Goal: Find specific page/section: Find specific page/section

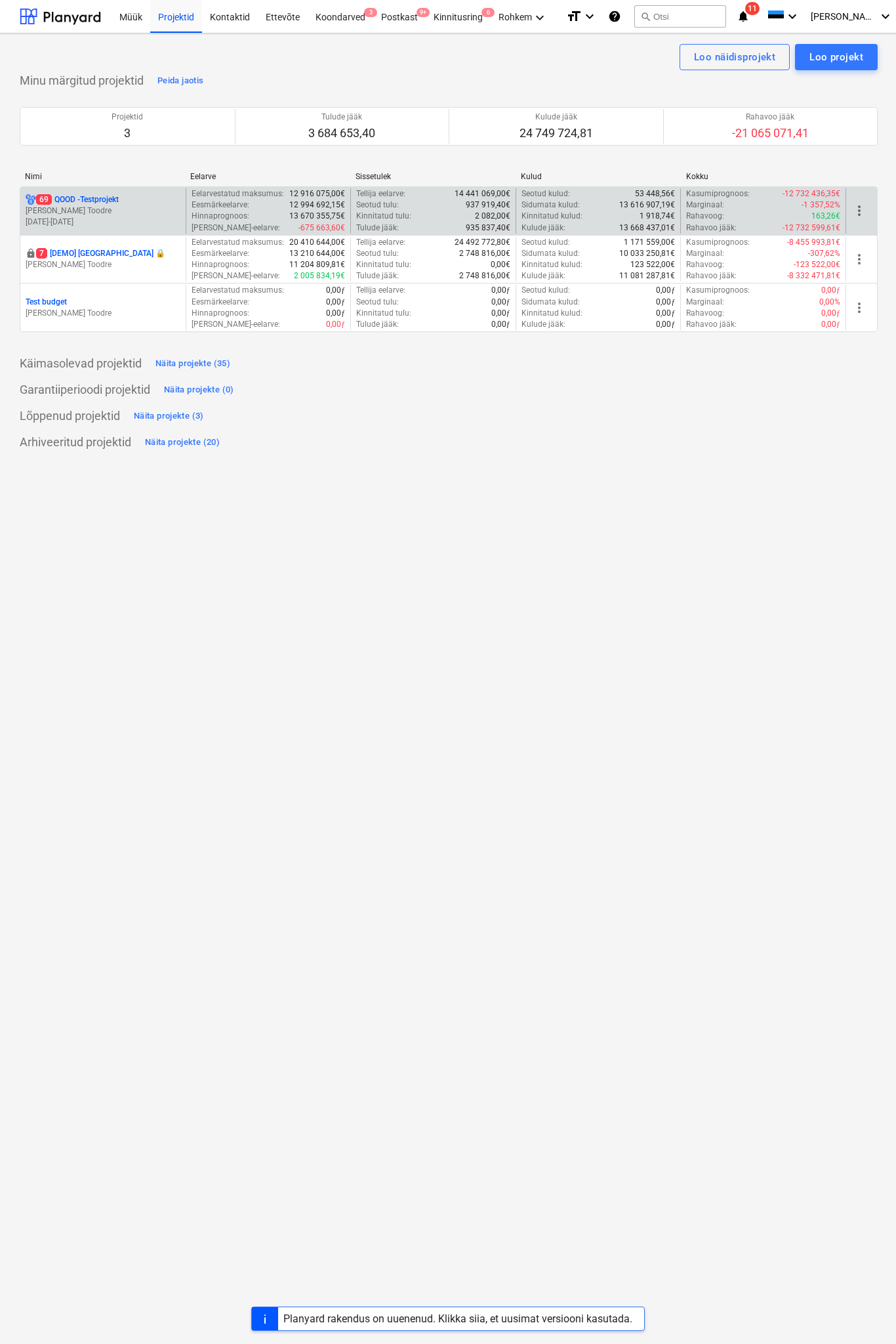
click at [152, 229] on div "69 QOOD - Testprojekt J. Toodre [DATE] - [DATE]" at bounding box center [102, 211] width 165 height 45
click at [118, 208] on p "[PERSON_NAME] Toodre" at bounding box center [103, 210] width 155 height 11
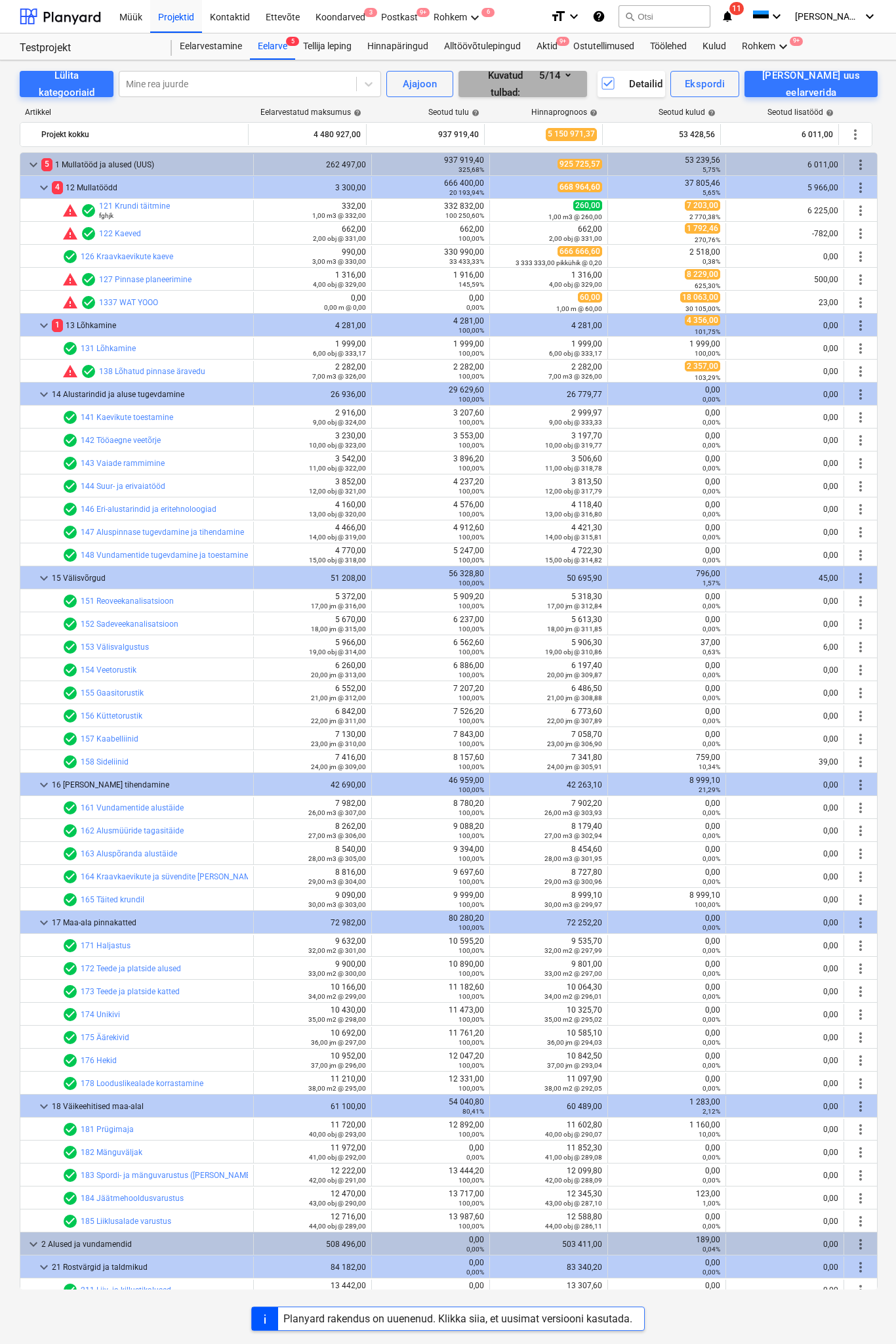
click at [563, 88] on div "Kuvatud tulbad : 5/14" at bounding box center [522, 85] width 96 height 35
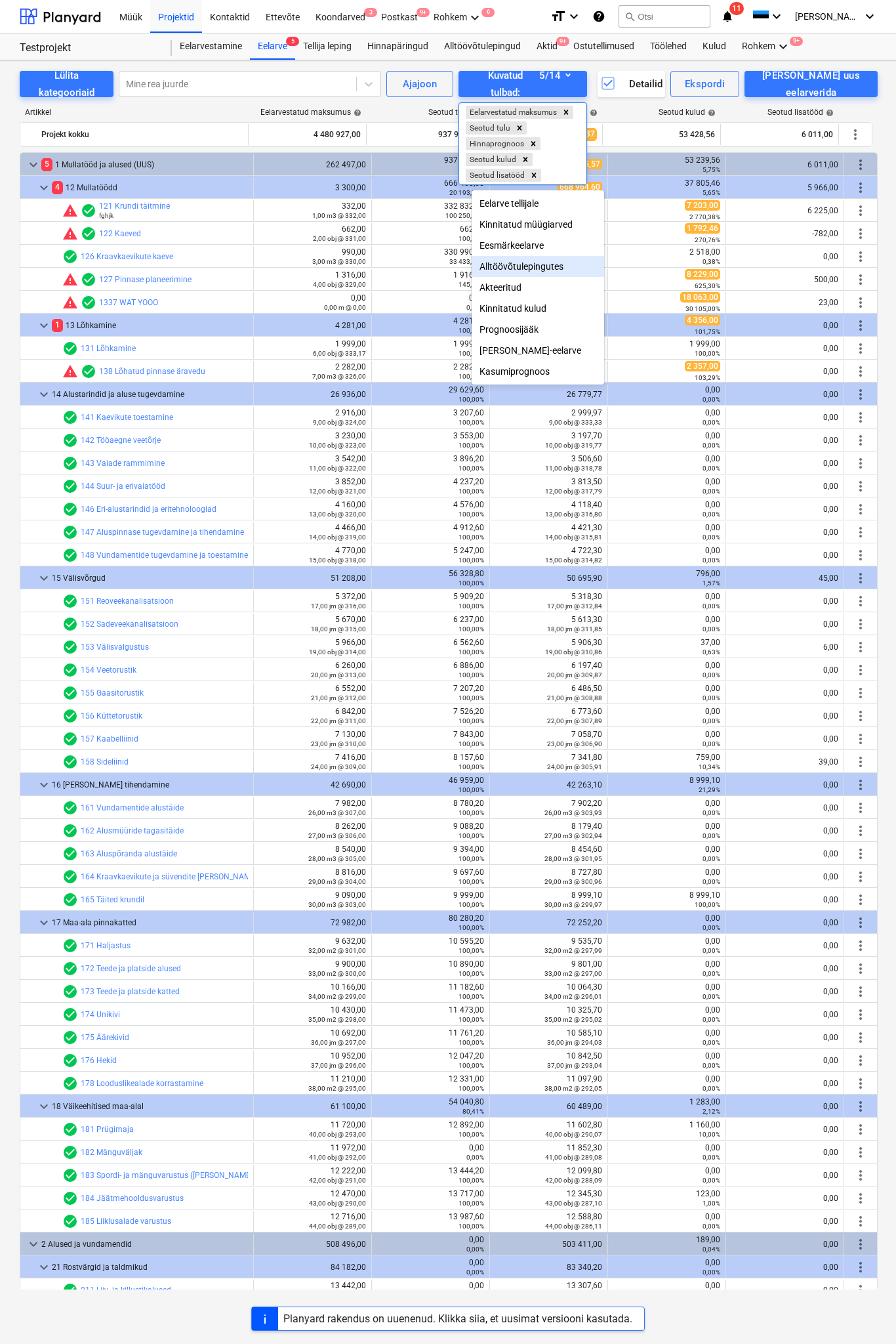
click at [538, 274] on div "Alltöövõtulepingutes" at bounding box center [538, 266] width 132 height 21
click at [538, 277] on div "Akteeritud" at bounding box center [538, 287] width 132 height 21
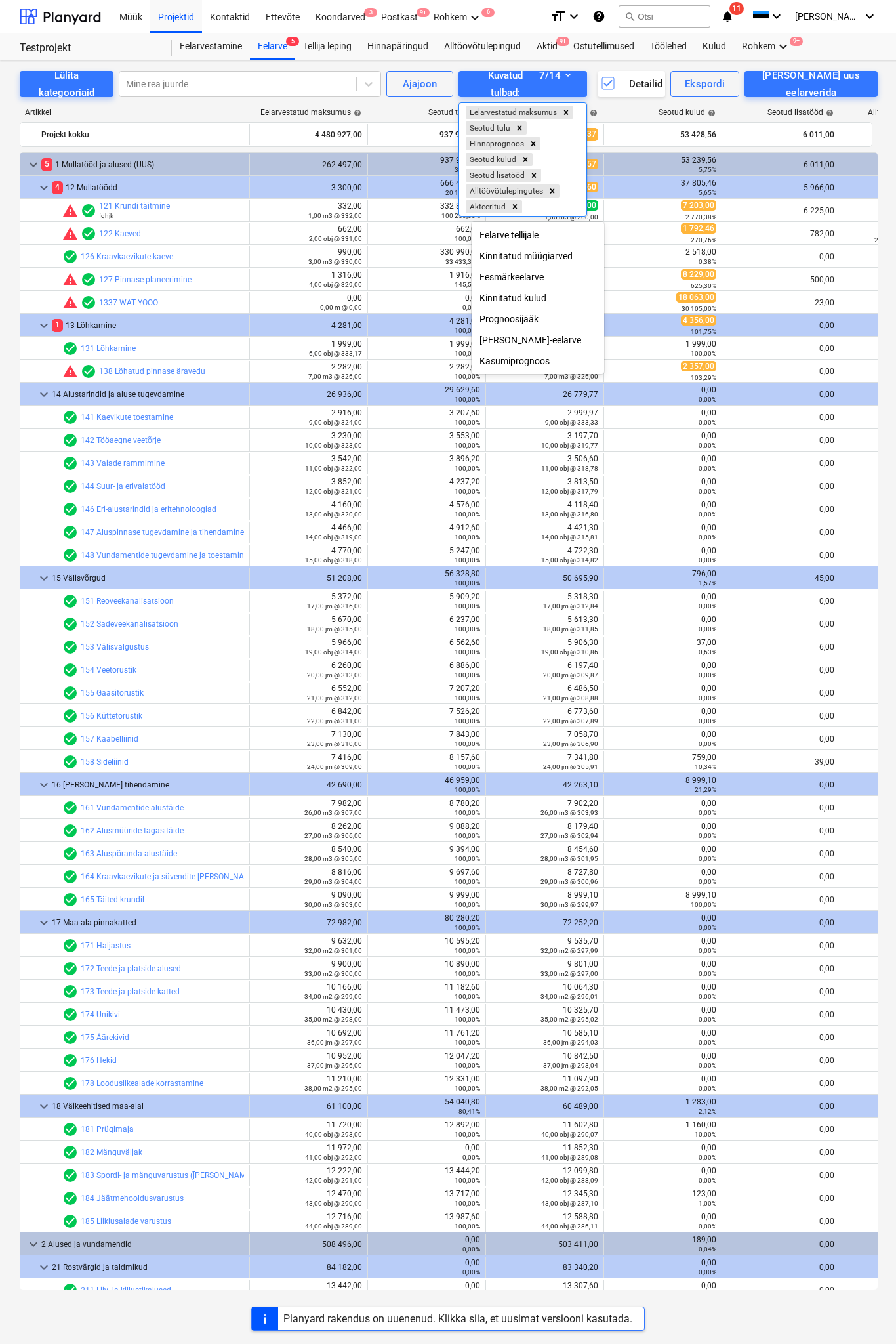
click at [538, 274] on div "Eesmärkeelarve" at bounding box center [538, 276] width 132 height 21
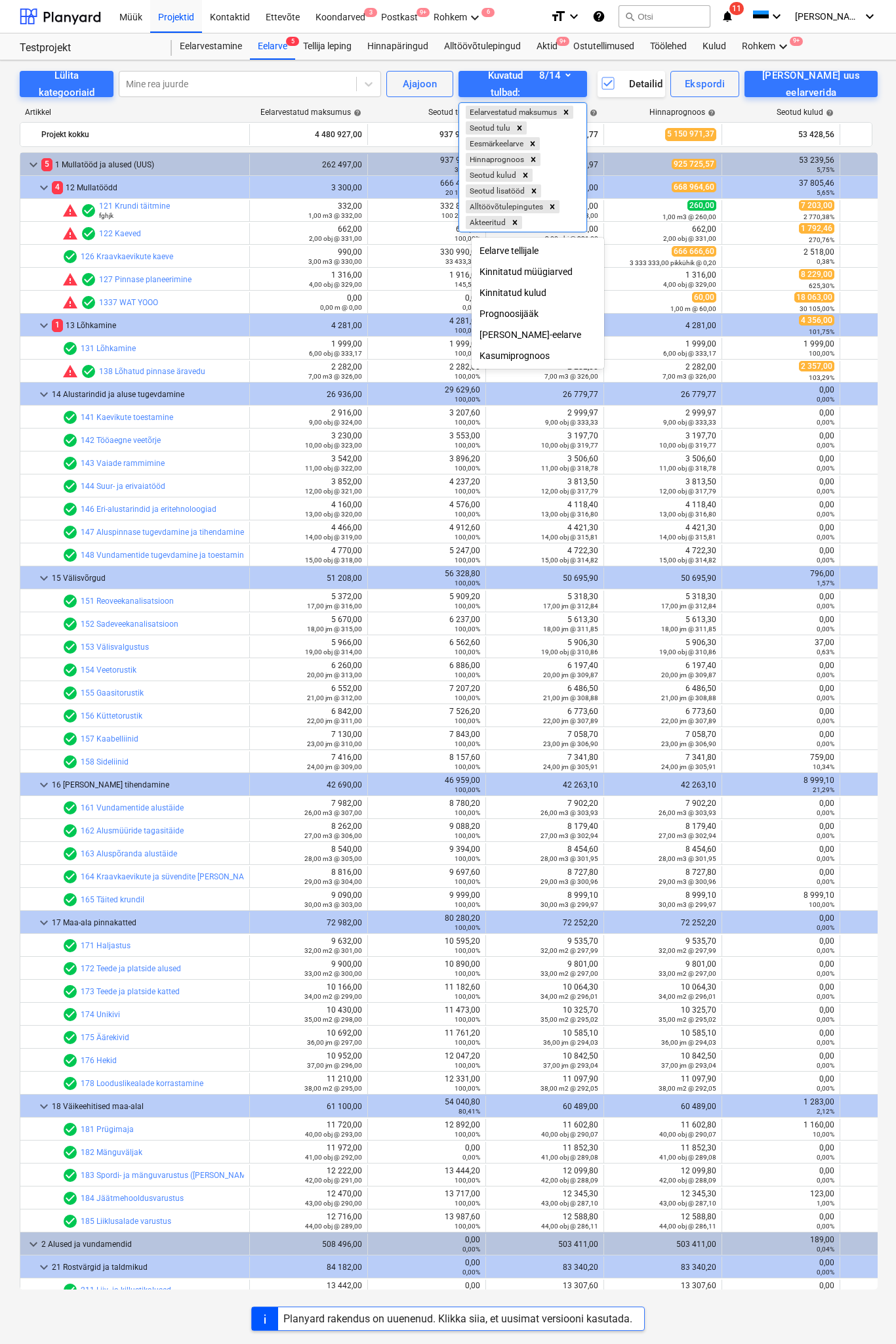
click at [668, 466] on div at bounding box center [448, 672] width 896 height 1344
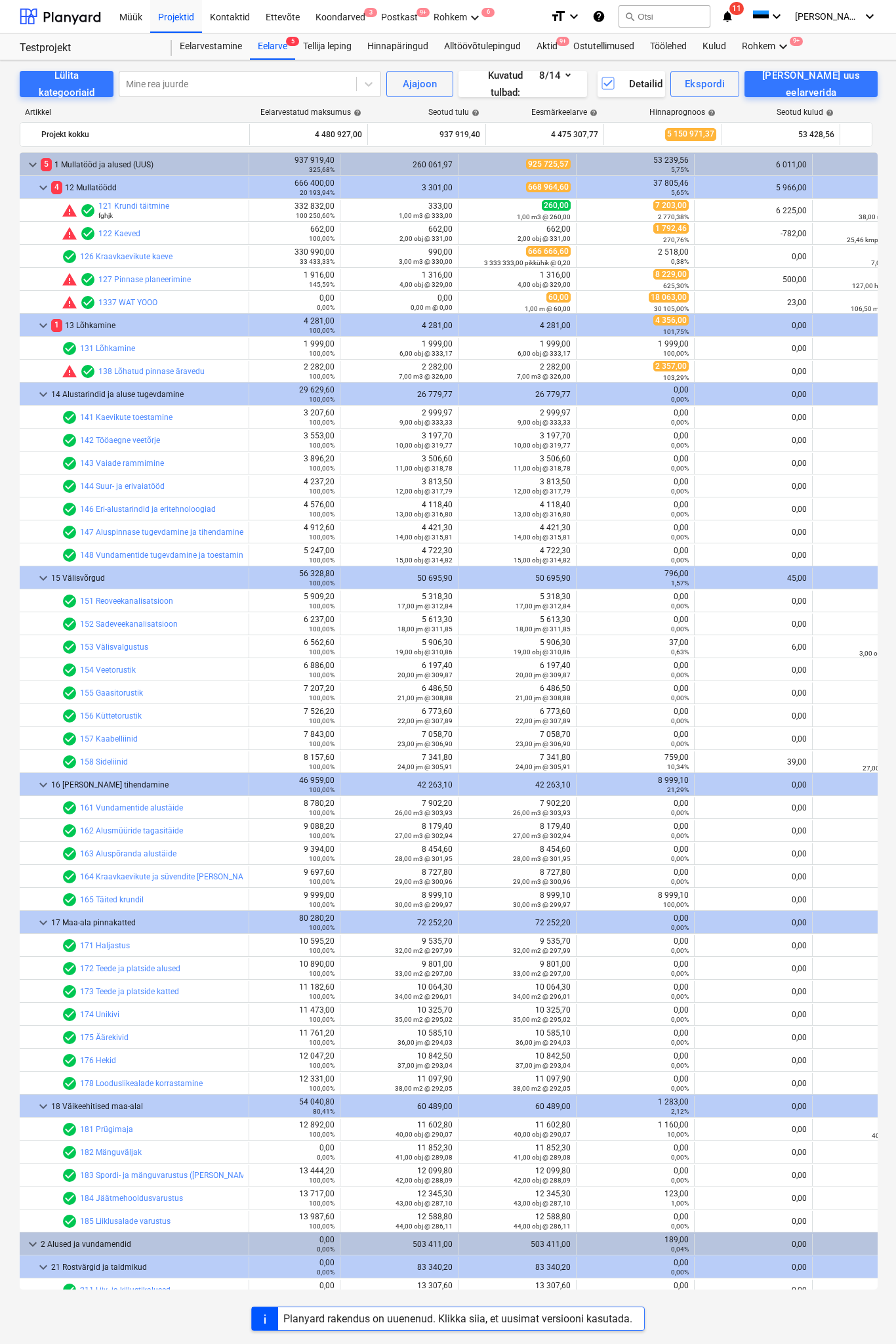
scroll to position [0, 111]
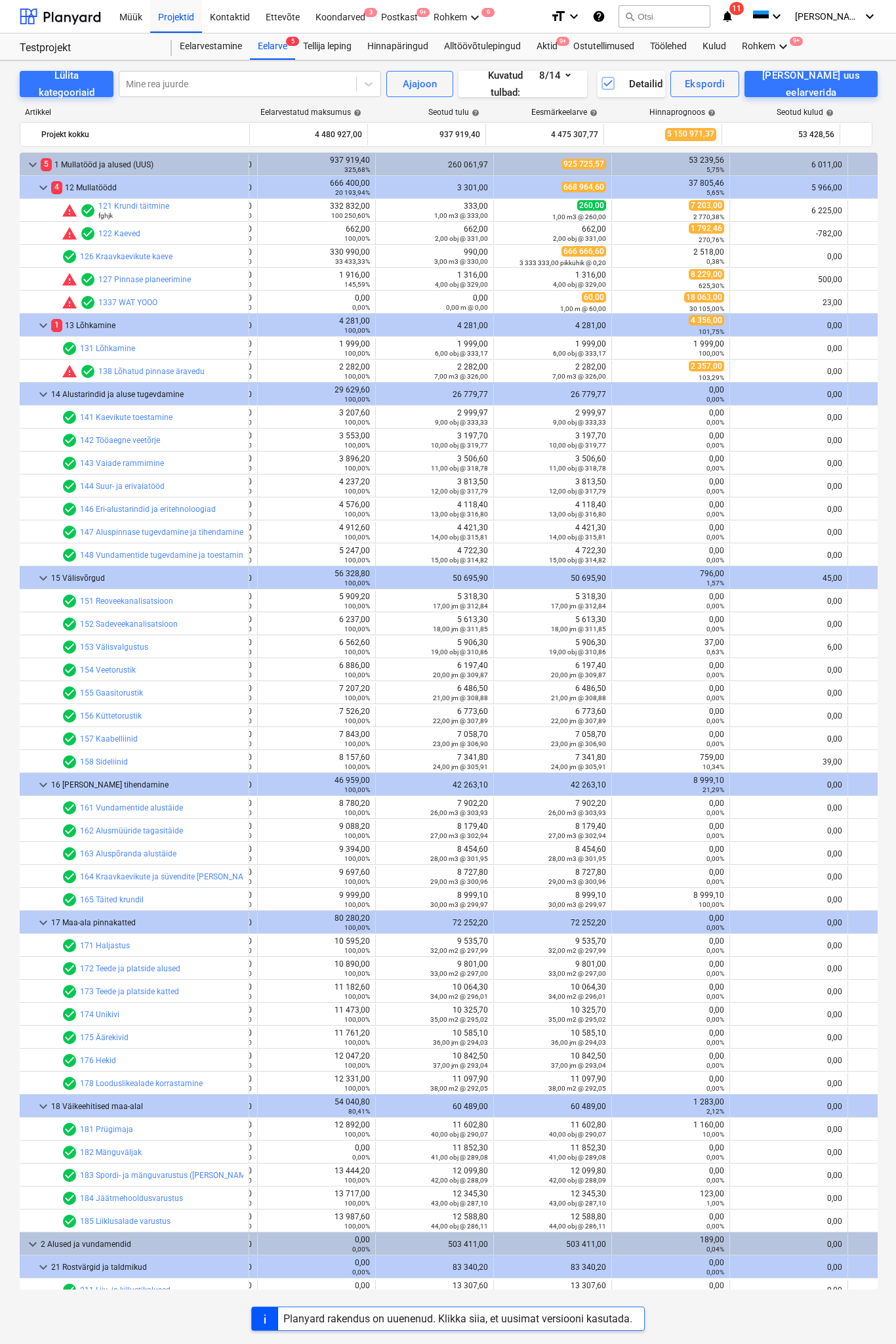
click at [452, 1194] on div "Planyard rakendus on uuenenud. Klikka siia, et uusimat versiooni kasutada." at bounding box center [457, 1318] width 349 height 13
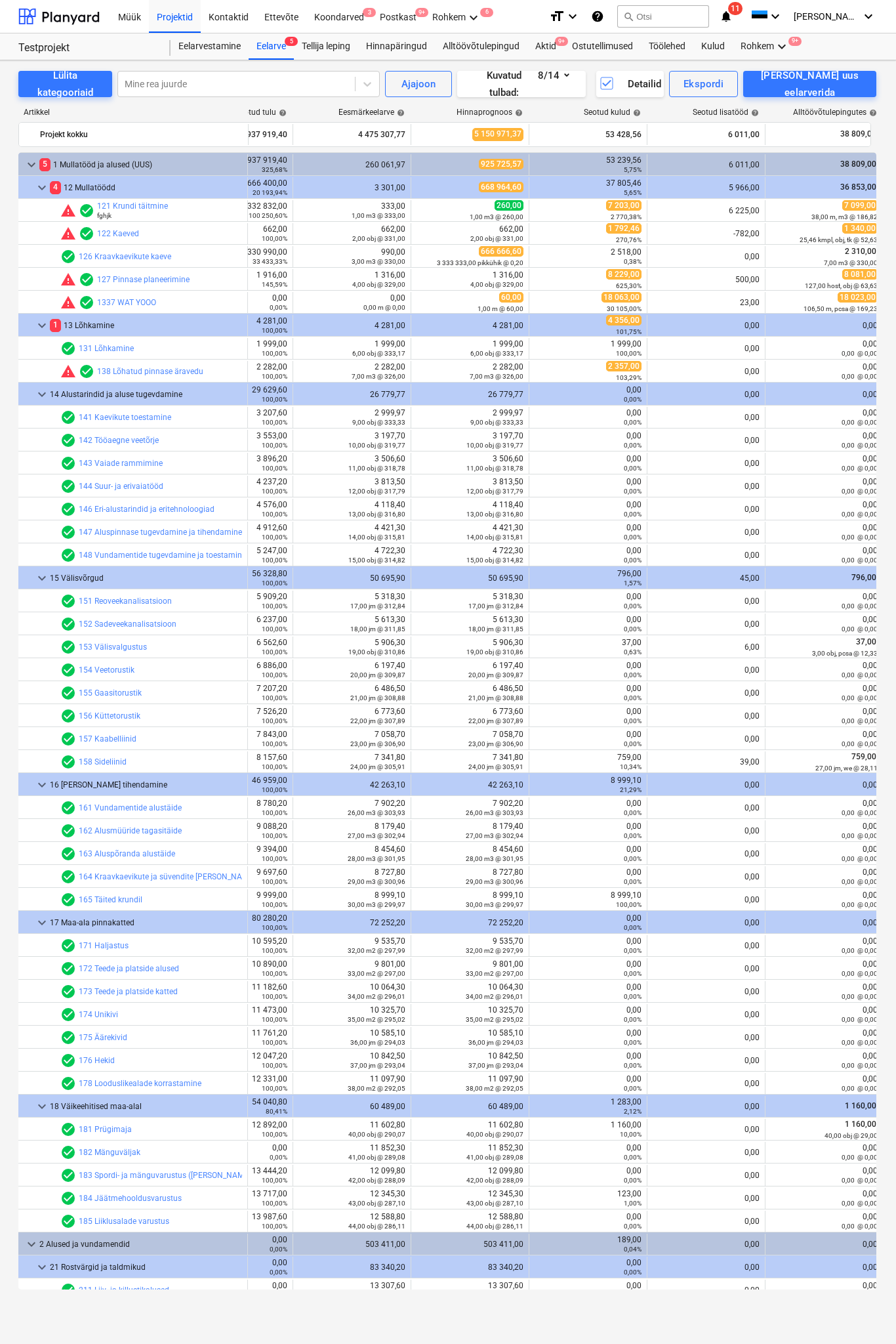
scroll to position [0, 141]
